Goal: Information Seeking & Learning: Learn about a topic

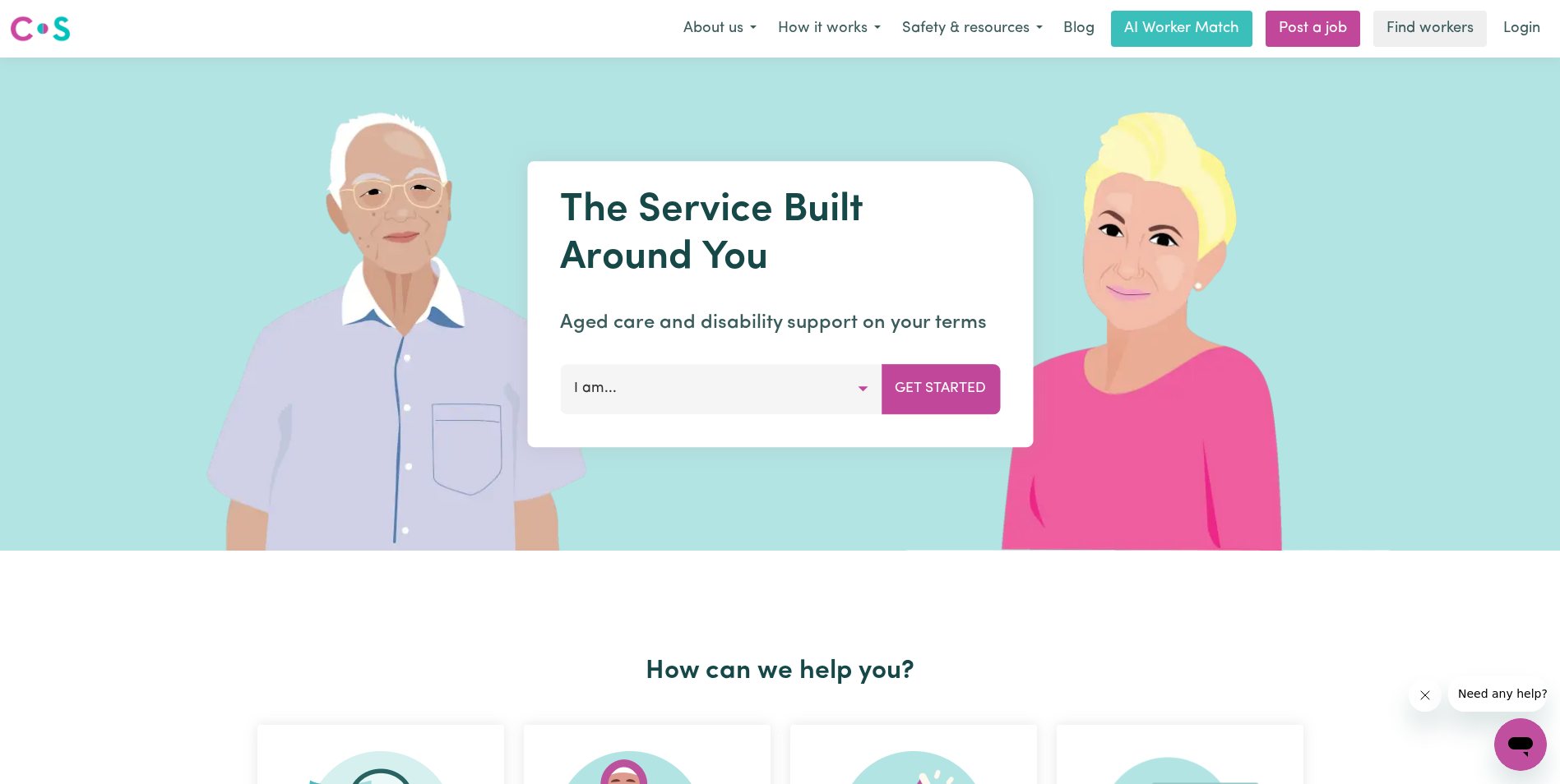
click at [840, 387] on button "I am..." at bounding box center [721, 389] width 322 height 49
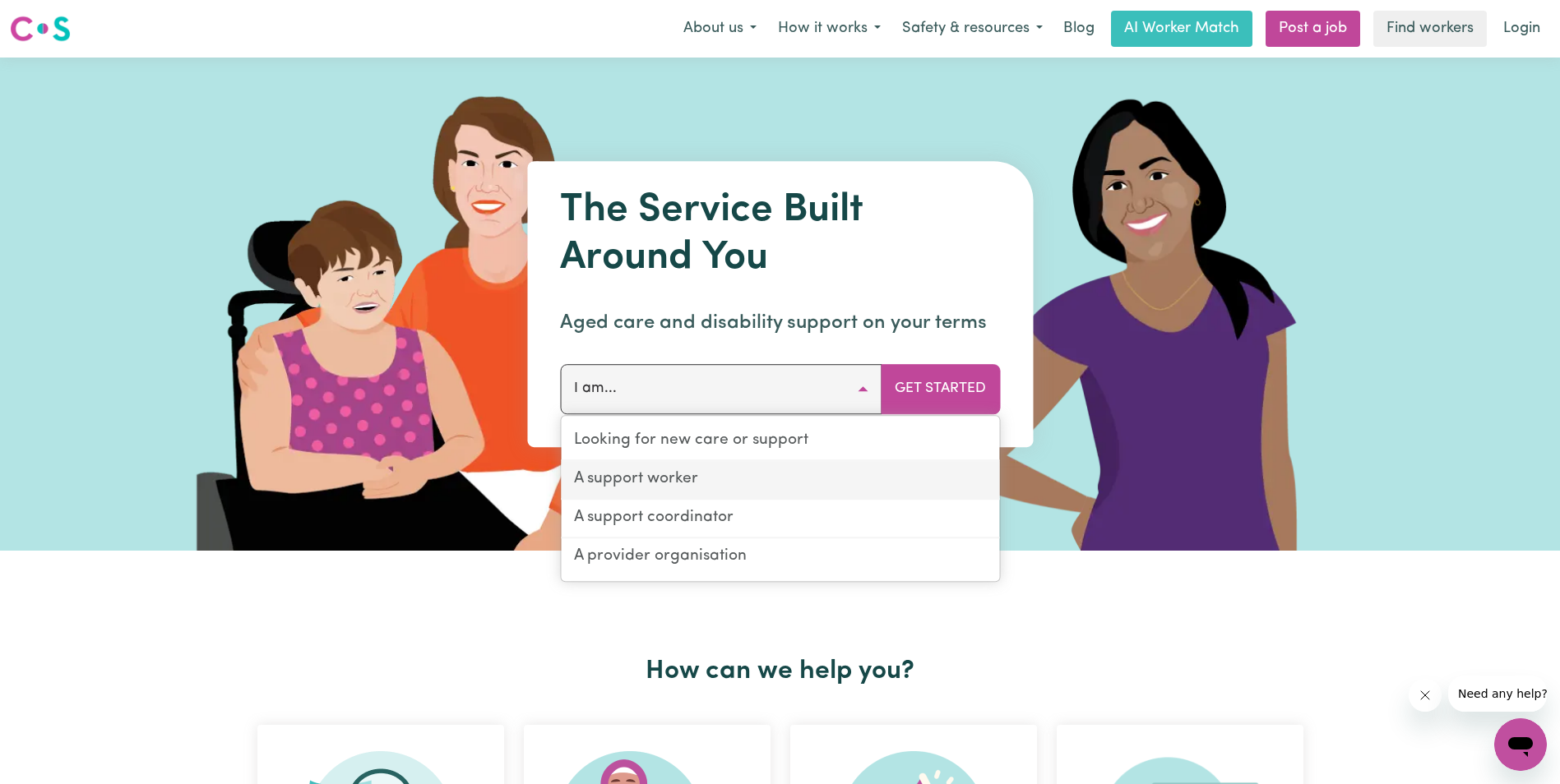
click at [726, 480] on link "A support worker" at bounding box center [780, 480] width 438 height 38
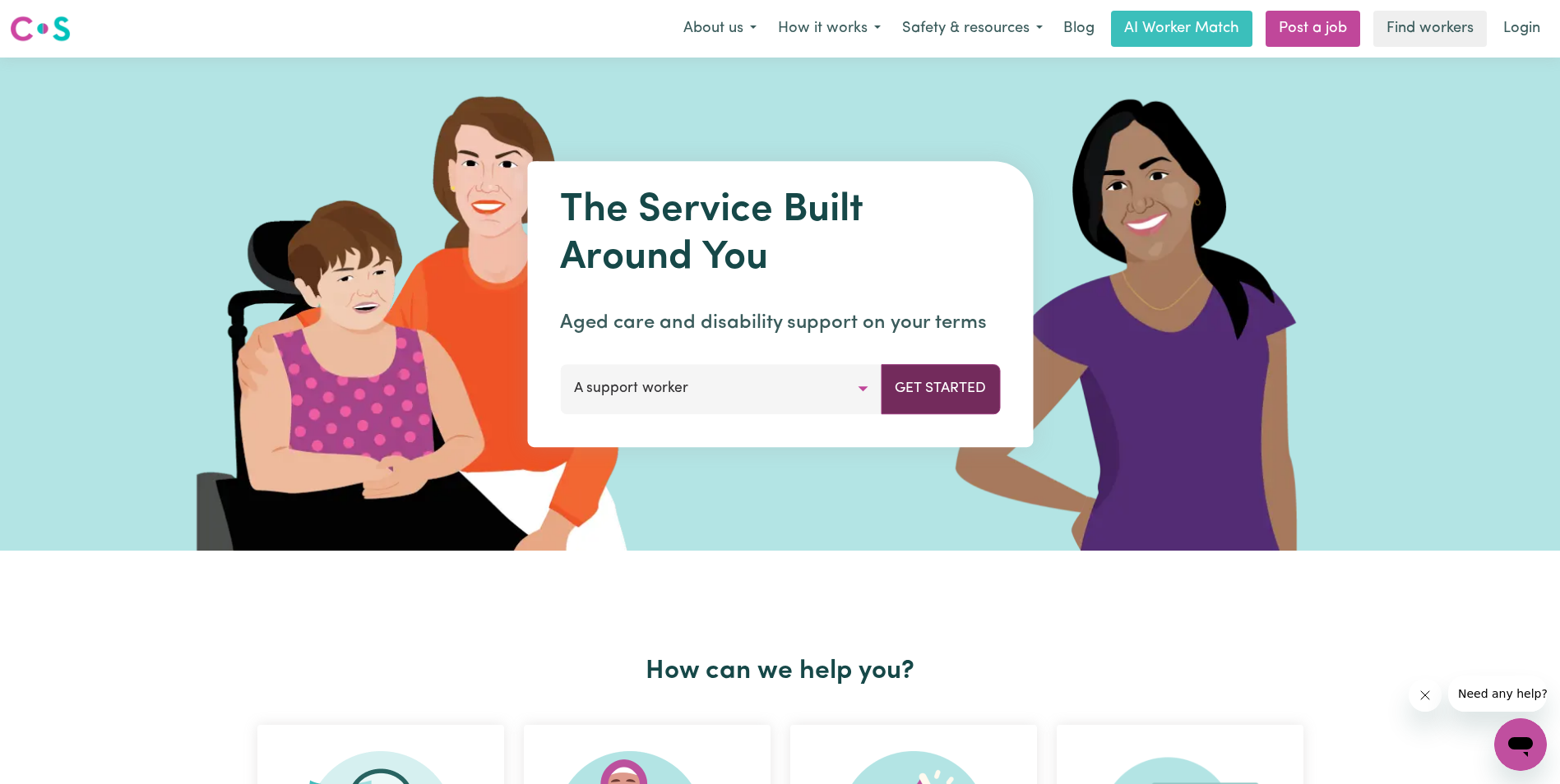
click at [952, 388] on button "Get Started" at bounding box center [940, 389] width 119 height 49
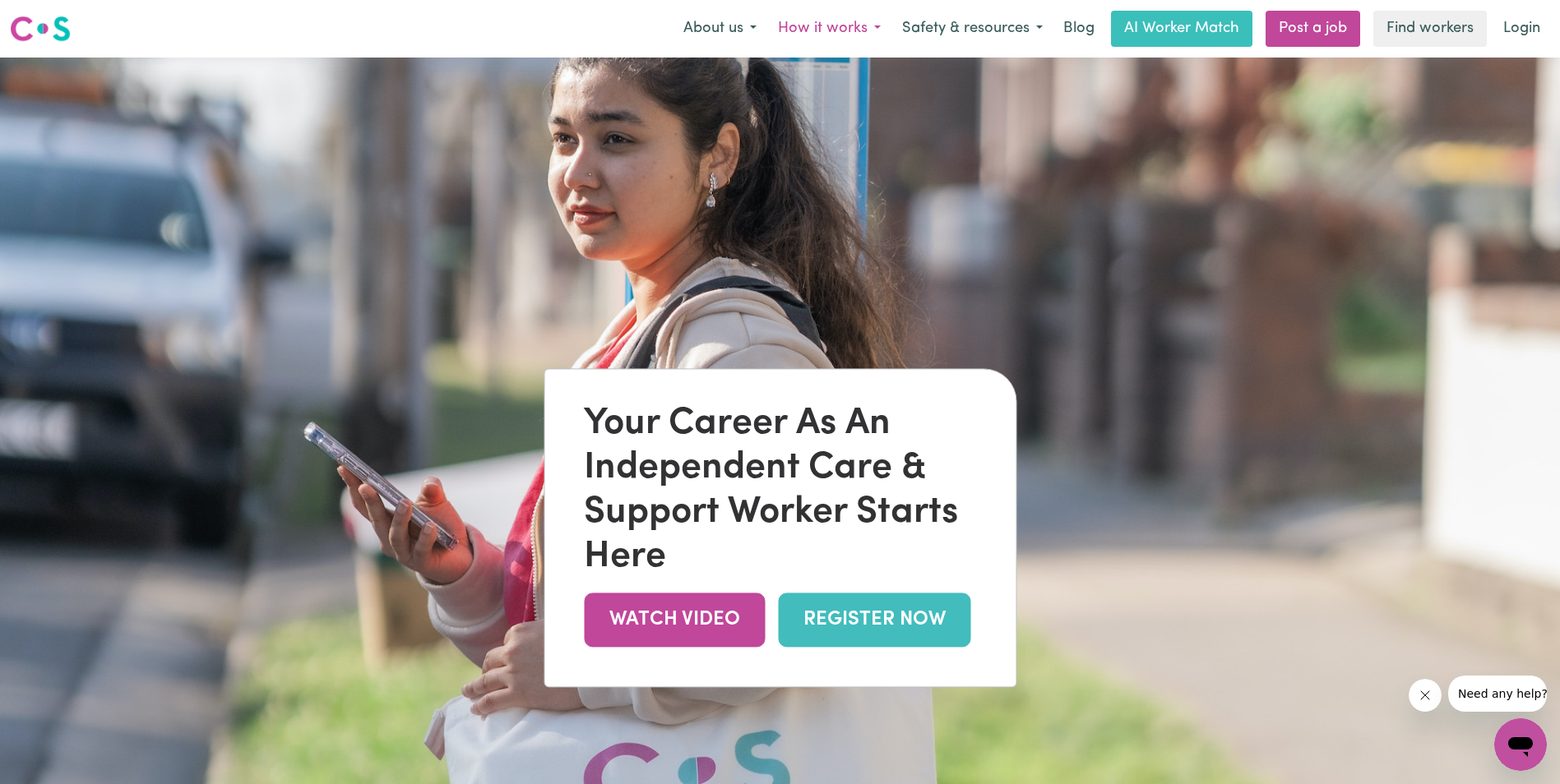
click at [837, 30] on button "How it works" at bounding box center [830, 29] width 124 height 35
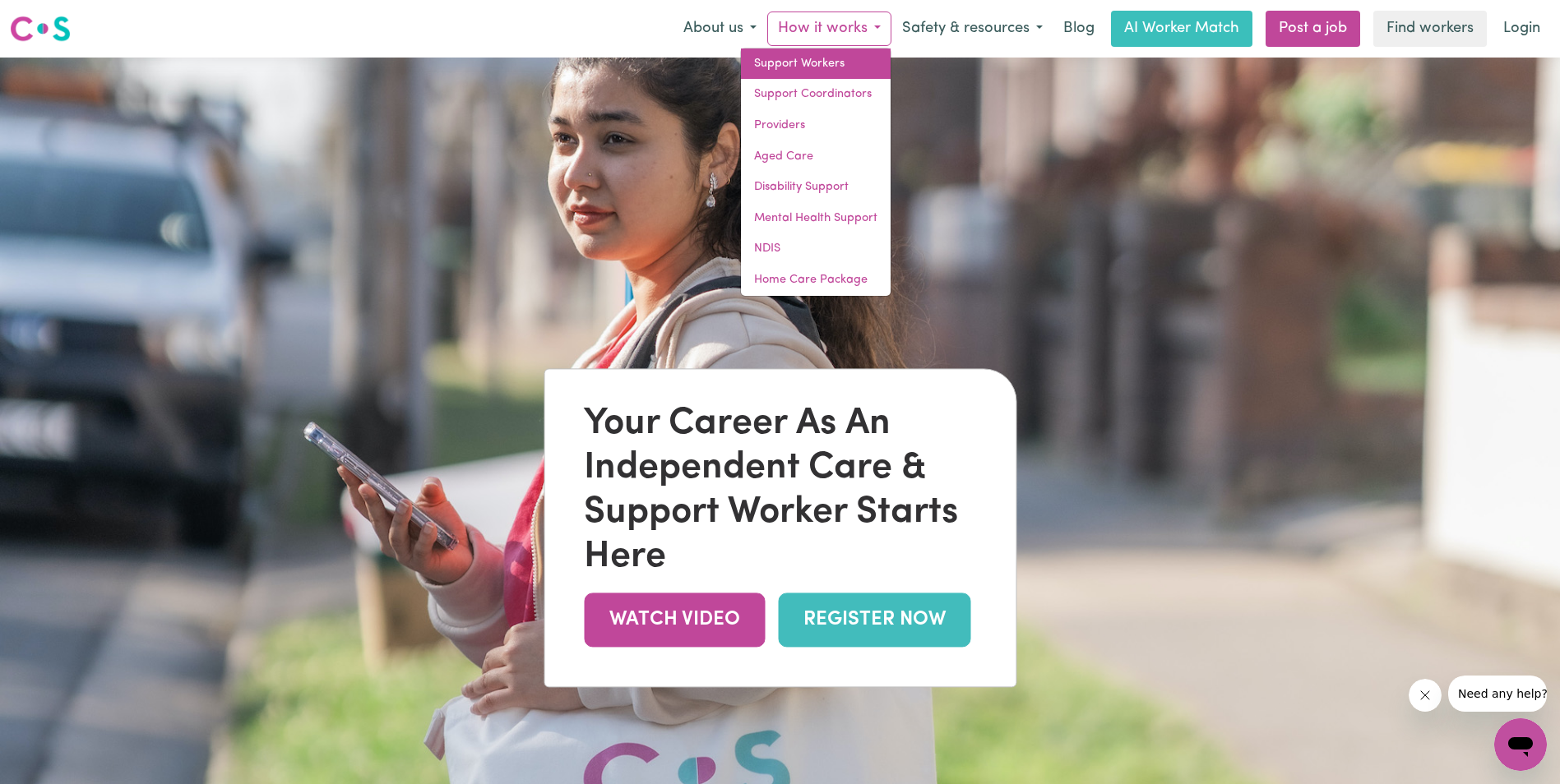
click at [832, 67] on link "Support Workers" at bounding box center [816, 64] width 150 height 32
click at [816, 70] on link "Support Workers" at bounding box center [816, 64] width 150 height 32
click at [808, 62] on link "Support Workers" at bounding box center [816, 64] width 150 height 32
click at [997, 36] on button "Safety & resources" at bounding box center [972, 29] width 162 height 35
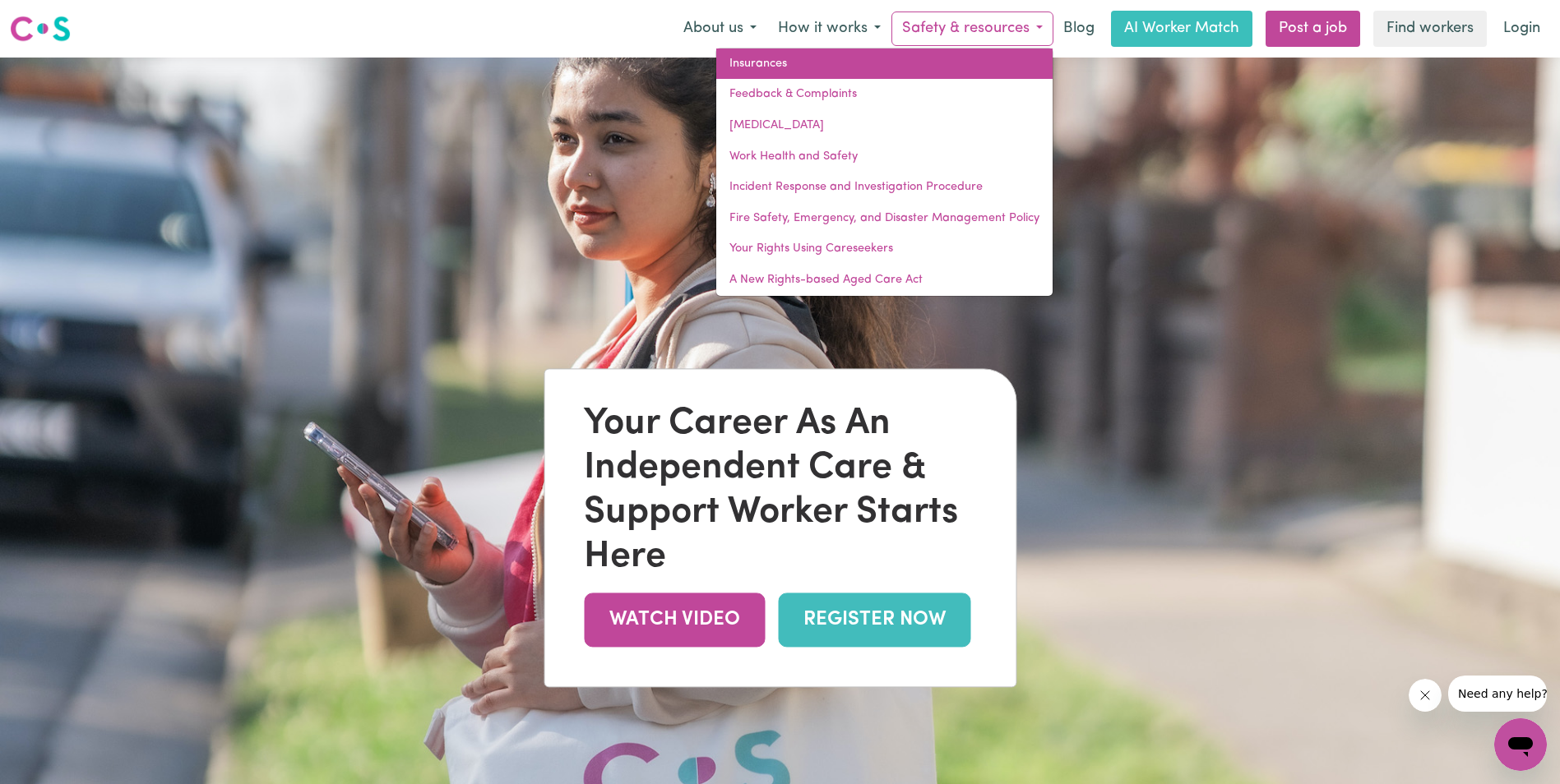
click at [792, 62] on link "Insurances" at bounding box center [884, 64] width 336 height 32
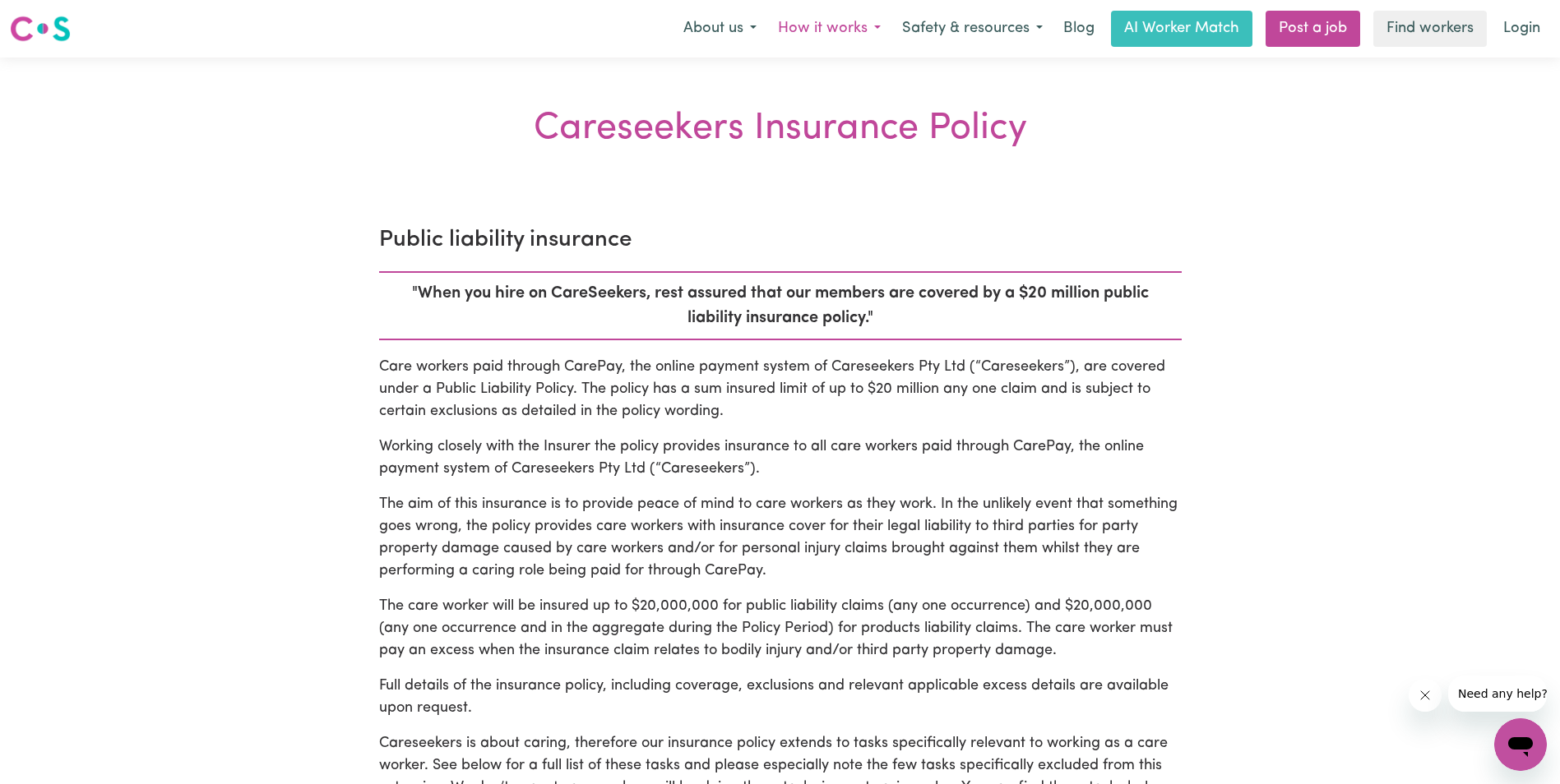
click at [841, 23] on button "How it works" at bounding box center [830, 29] width 124 height 35
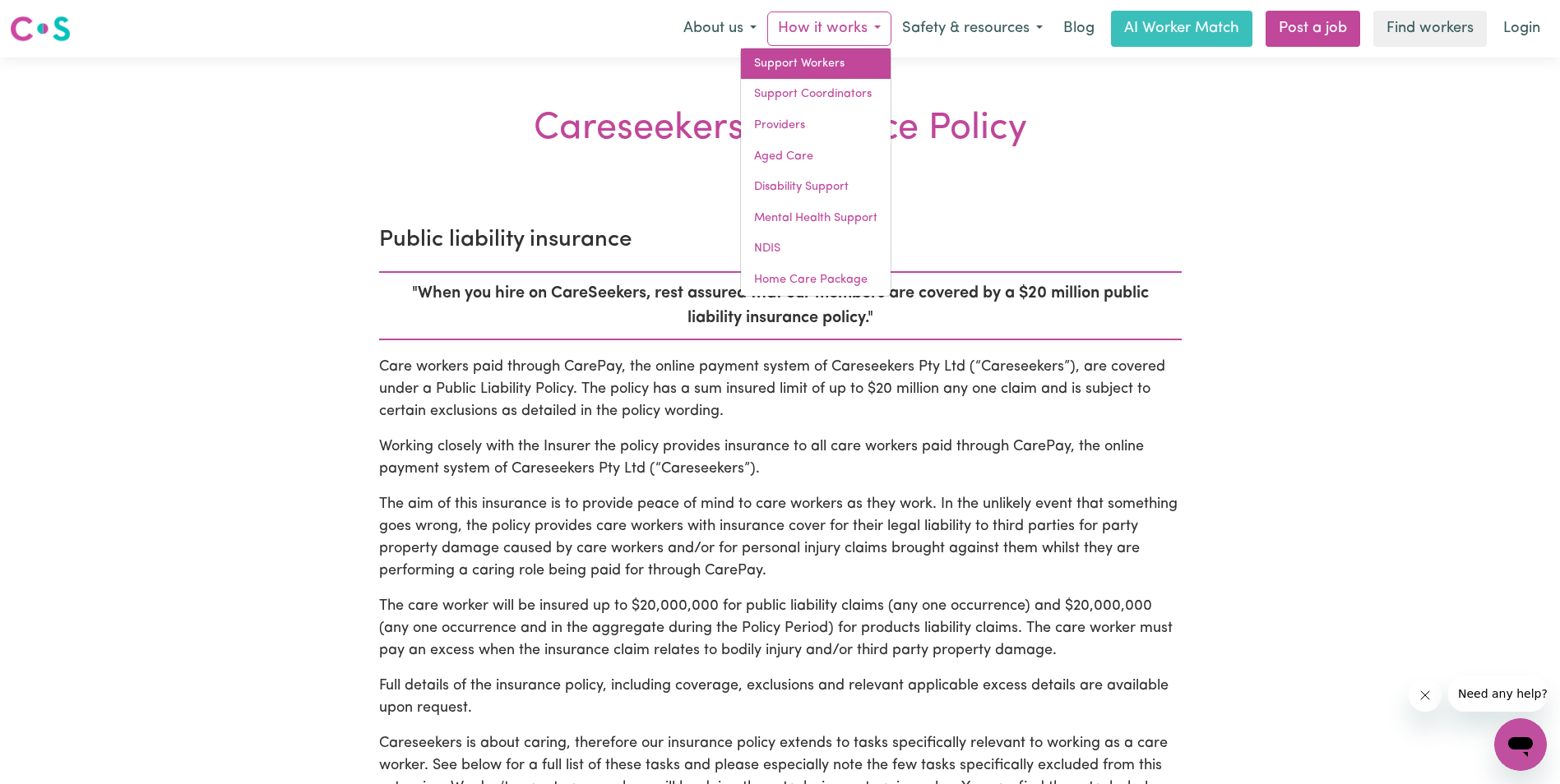
click at [824, 69] on link "Support Workers" at bounding box center [816, 64] width 150 height 32
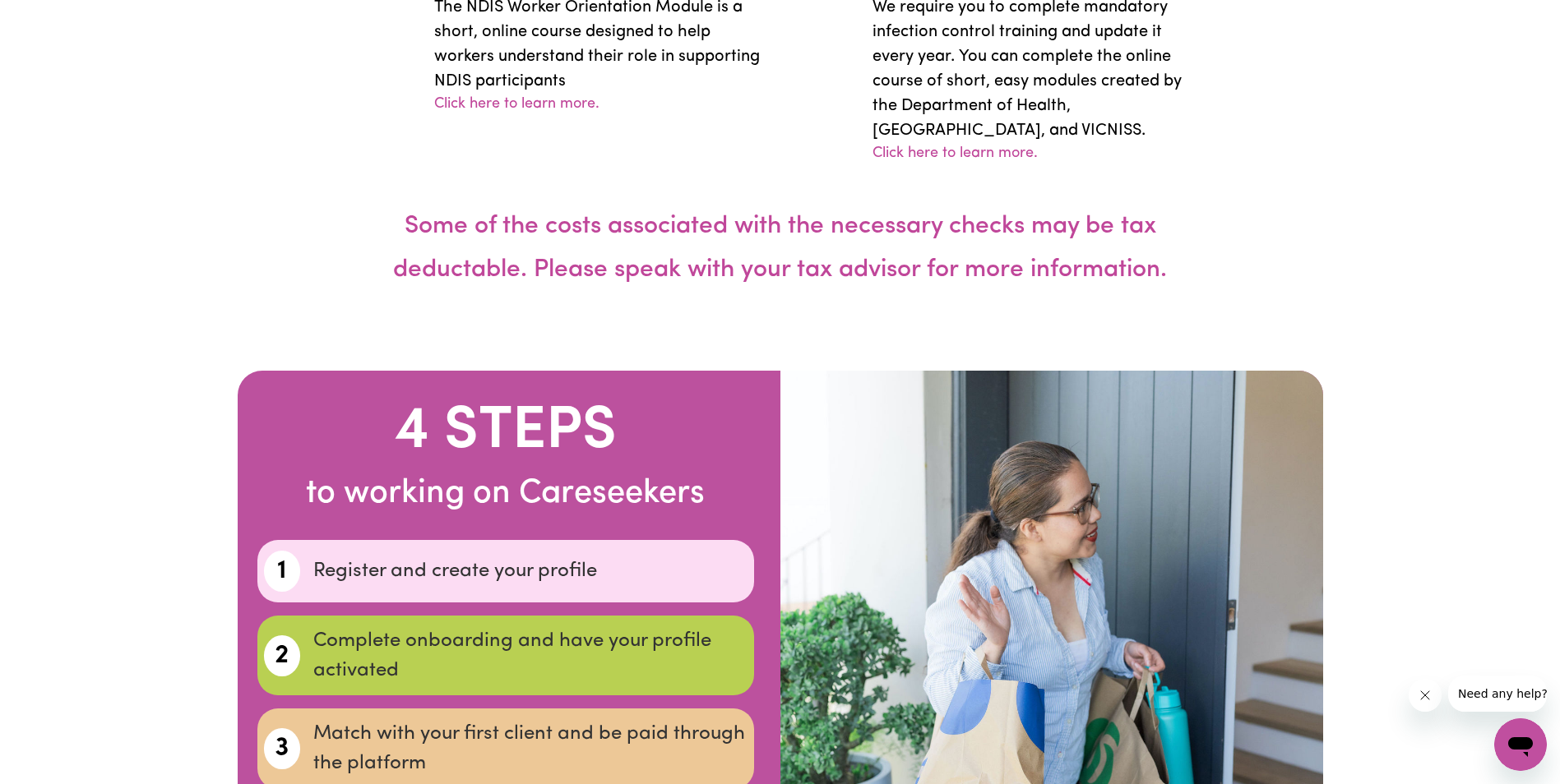
scroll to position [4439, 0]
